Goal: Information Seeking & Learning: Check status

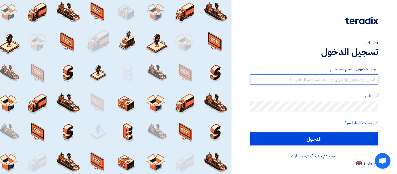
click at [329, 77] on input "text" at bounding box center [314, 79] width 128 height 10
type input "[PERSON_NAME][EMAIL_ADDRESS][PERSON_NAME][DOMAIN_NAME]"
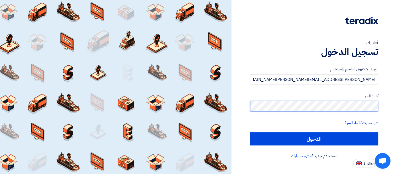
click at [250, 132] on input "الدخول" at bounding box center [314, 138] width 128 height 13
type input "Sign in"
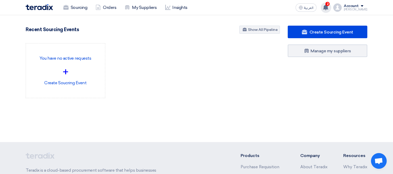
click at [328, 9] on use at bounding box center [325, 7] width 5 height 6
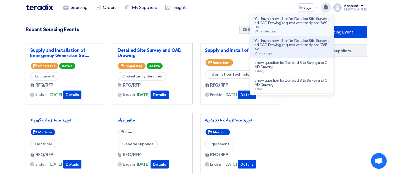
click at [310, 20] on p "You have a new offer for 'Detailed Site Survey and CAD Drawing' request with to…" at bounding box center [291, 23] width 75 height 13
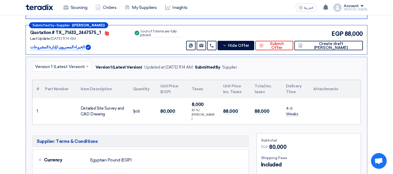
scroll to position [86, 0]
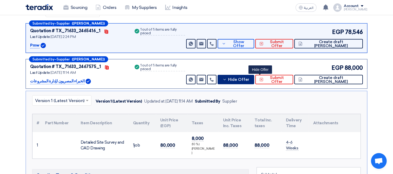
click at [227, 80] on icon at bounding box center [224, 79] width 4 height 4
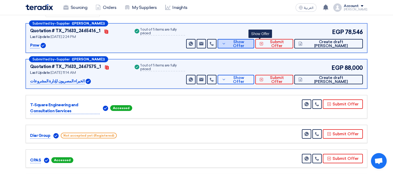
click at [250, 43] on span "Show Offer" at bounding box center [238, 44] width 23 height 8
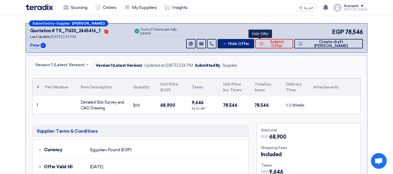
click at [249, 43] on span "Hide Offer" at bounding box center [238, 44] width 21 height 4
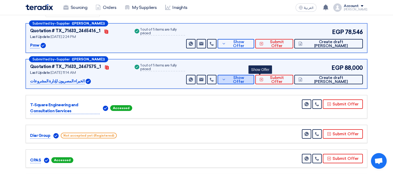
click at [250, 79] on span "Show Offer" at bounding box center [238, 80] width 23 height 8
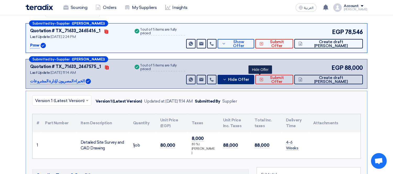
click at [249, 79] on span "Hide Offer" at bounding box center [238, 80] width 21 height 4
